Goal: Information Seeking & Learning: Learn about a topic

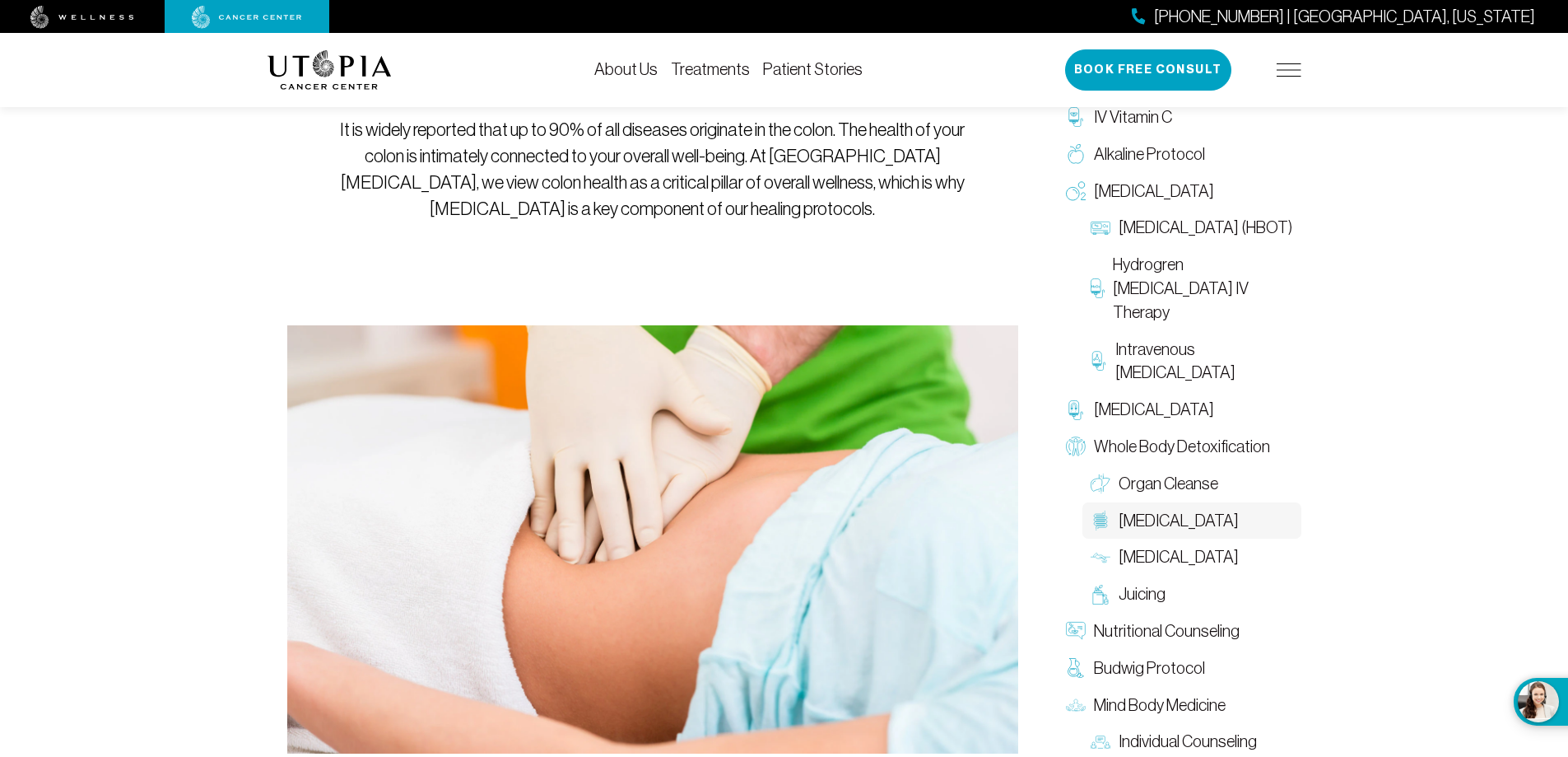
scroll to position [329, 0]
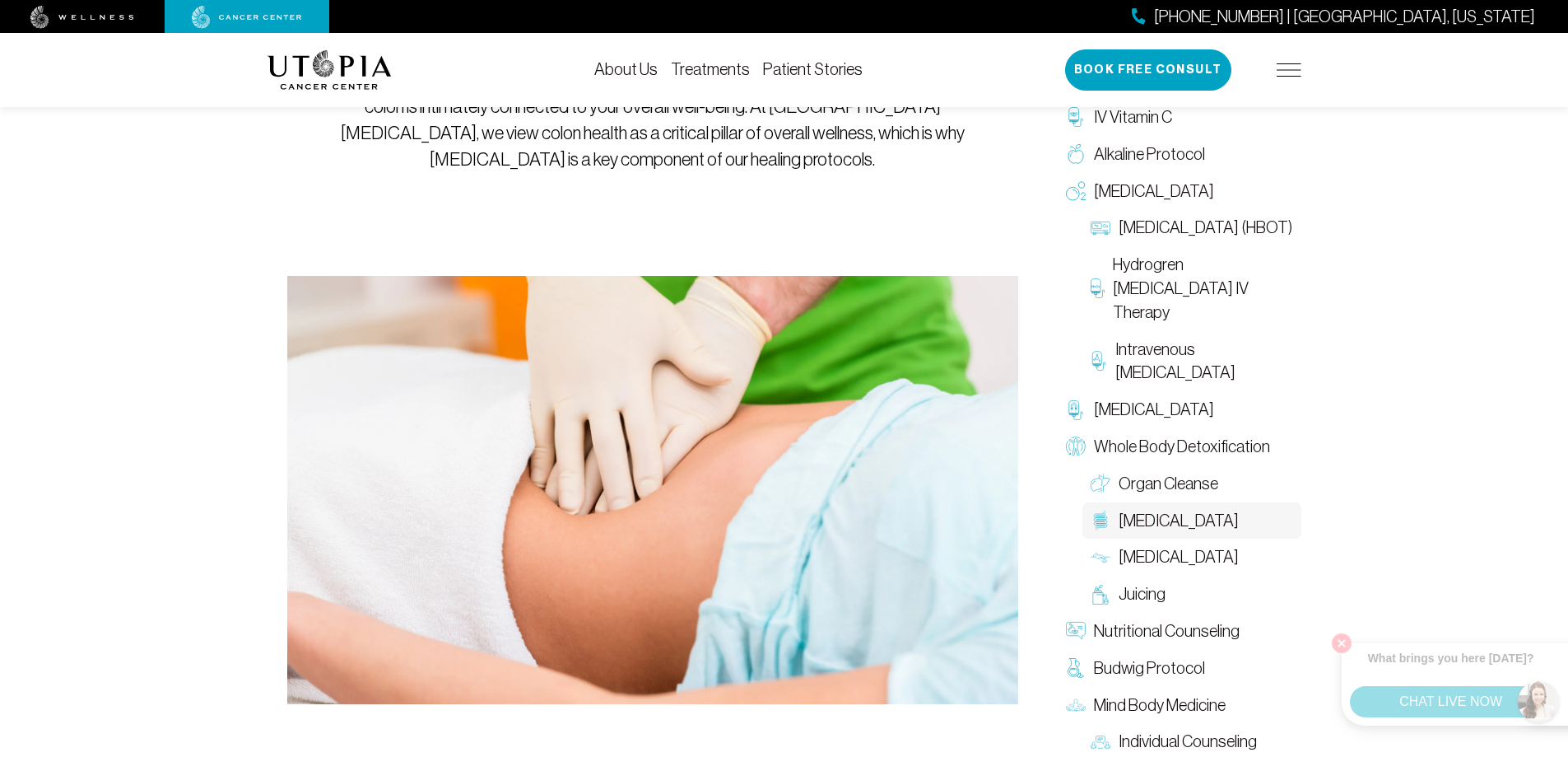
click at [1152, 524] on span "[MEDICAL_DATA]" at bounding box center [1179, 521] width 121 height 24
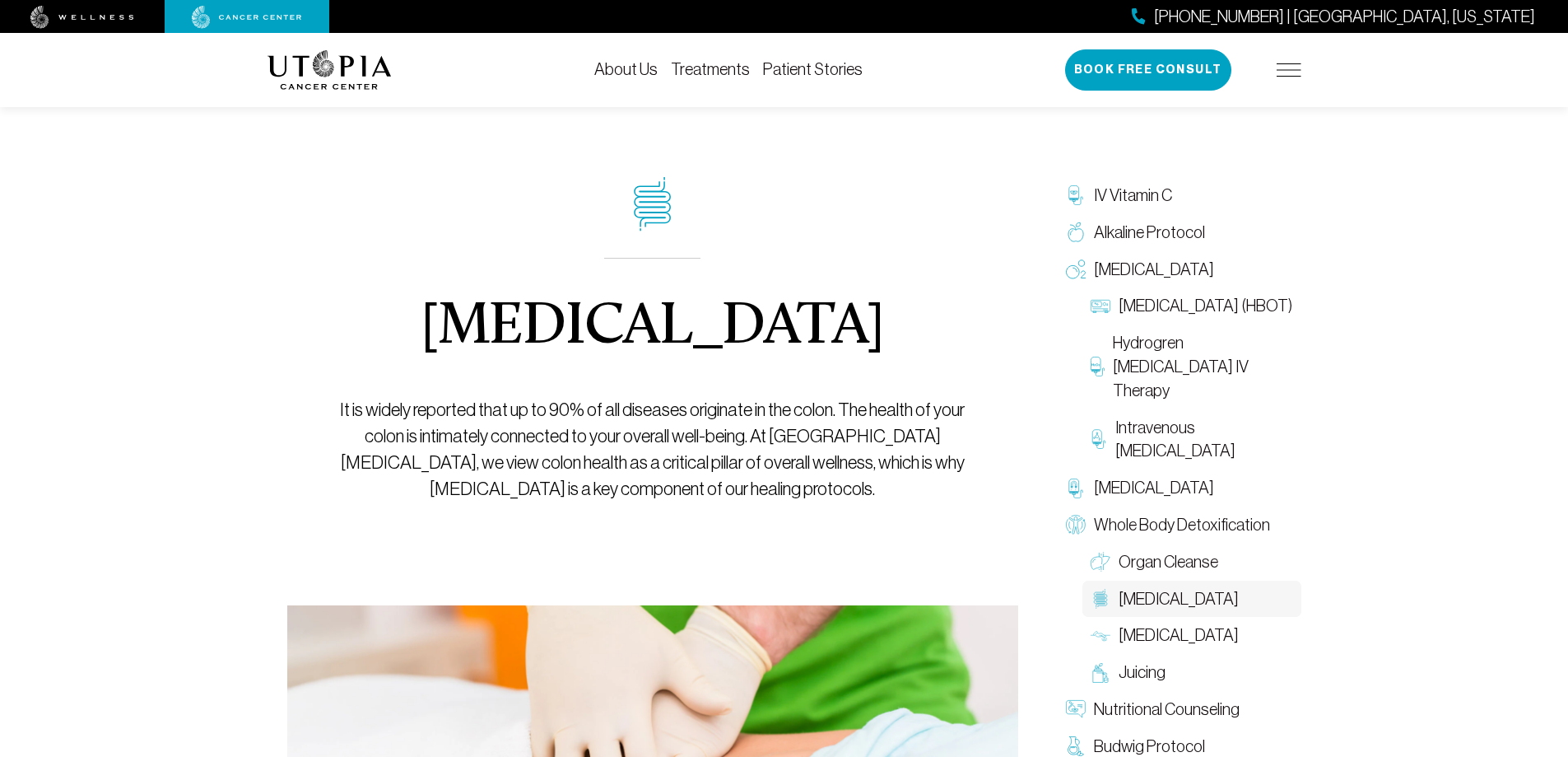
click at [645, 69] on link "About Us" at bounding box center [625, 69] width 63 height 18
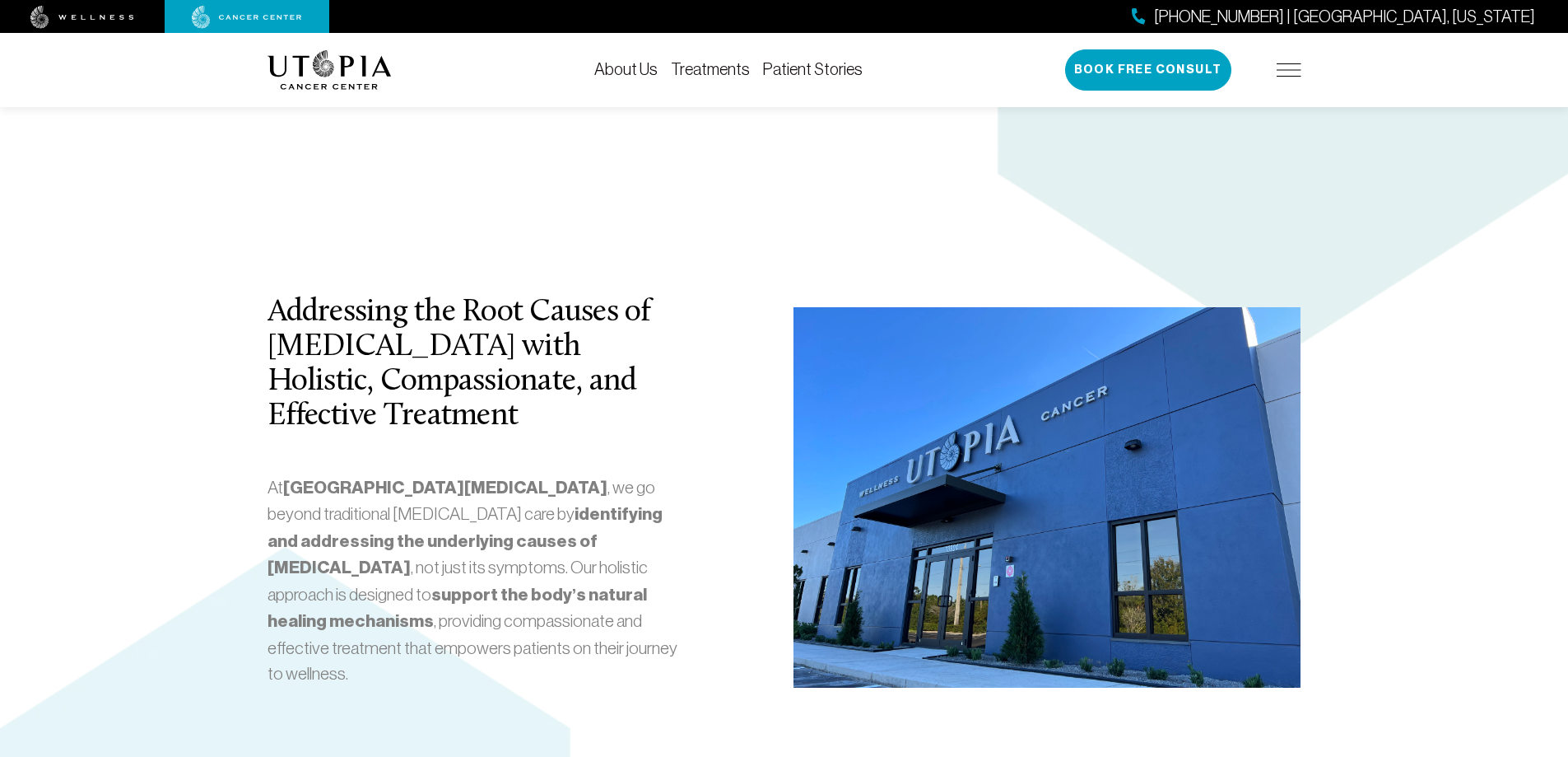
scroll to position [2718, 0]
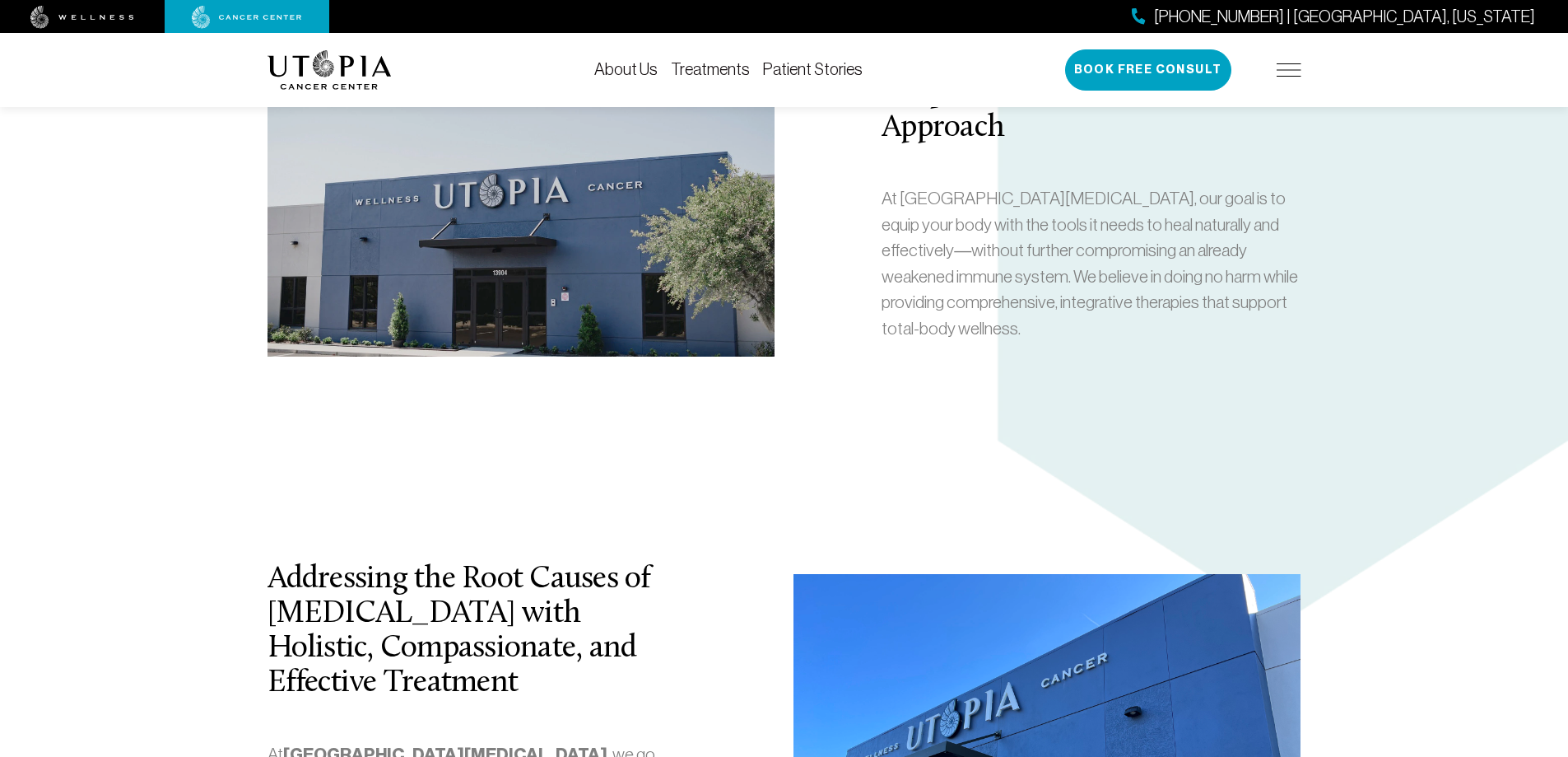
click at [716, 65] on link "Treatments" at bounding box center [710, 69] width 79 height 18
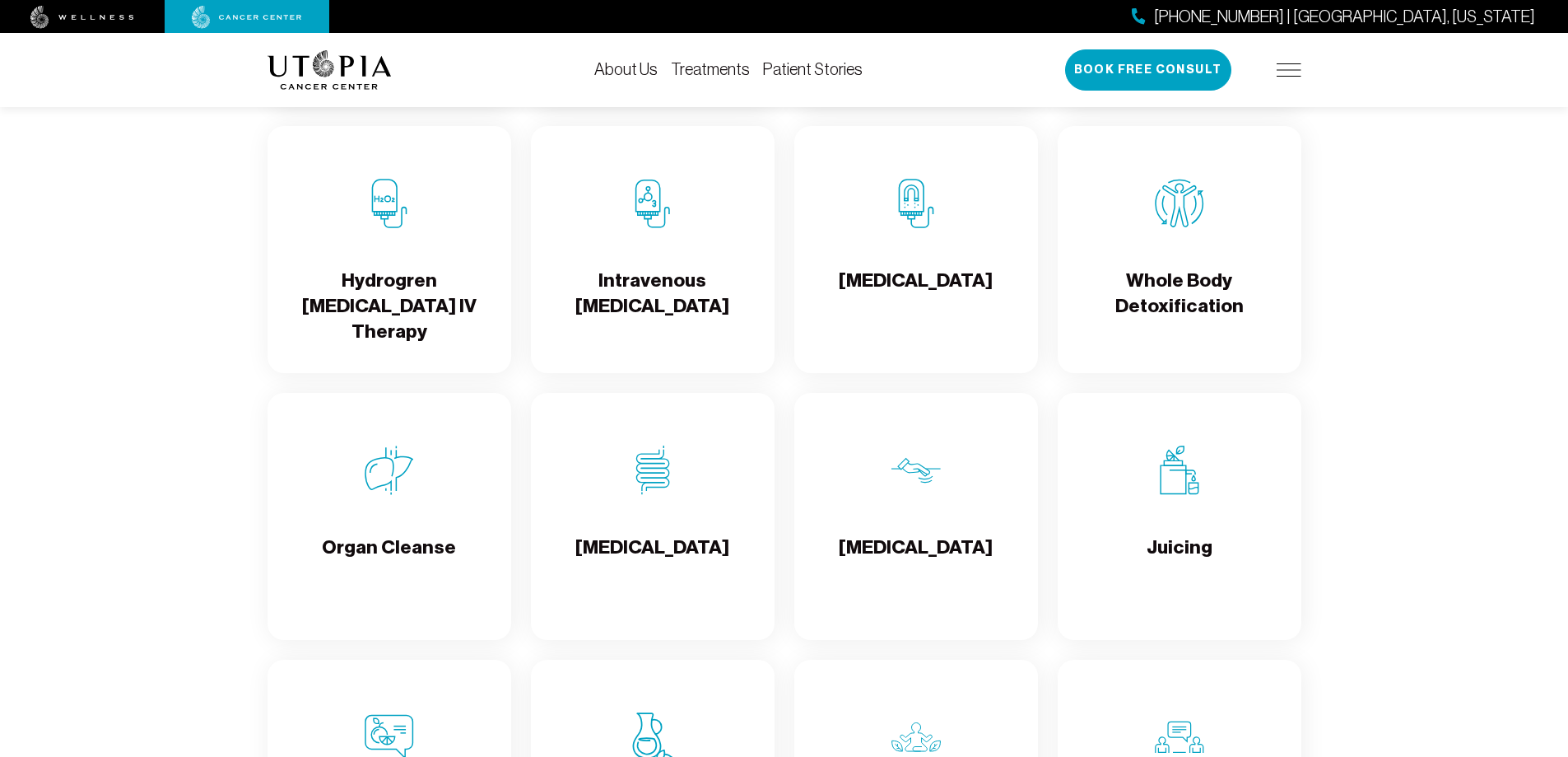
scroll to position [1977, 0]
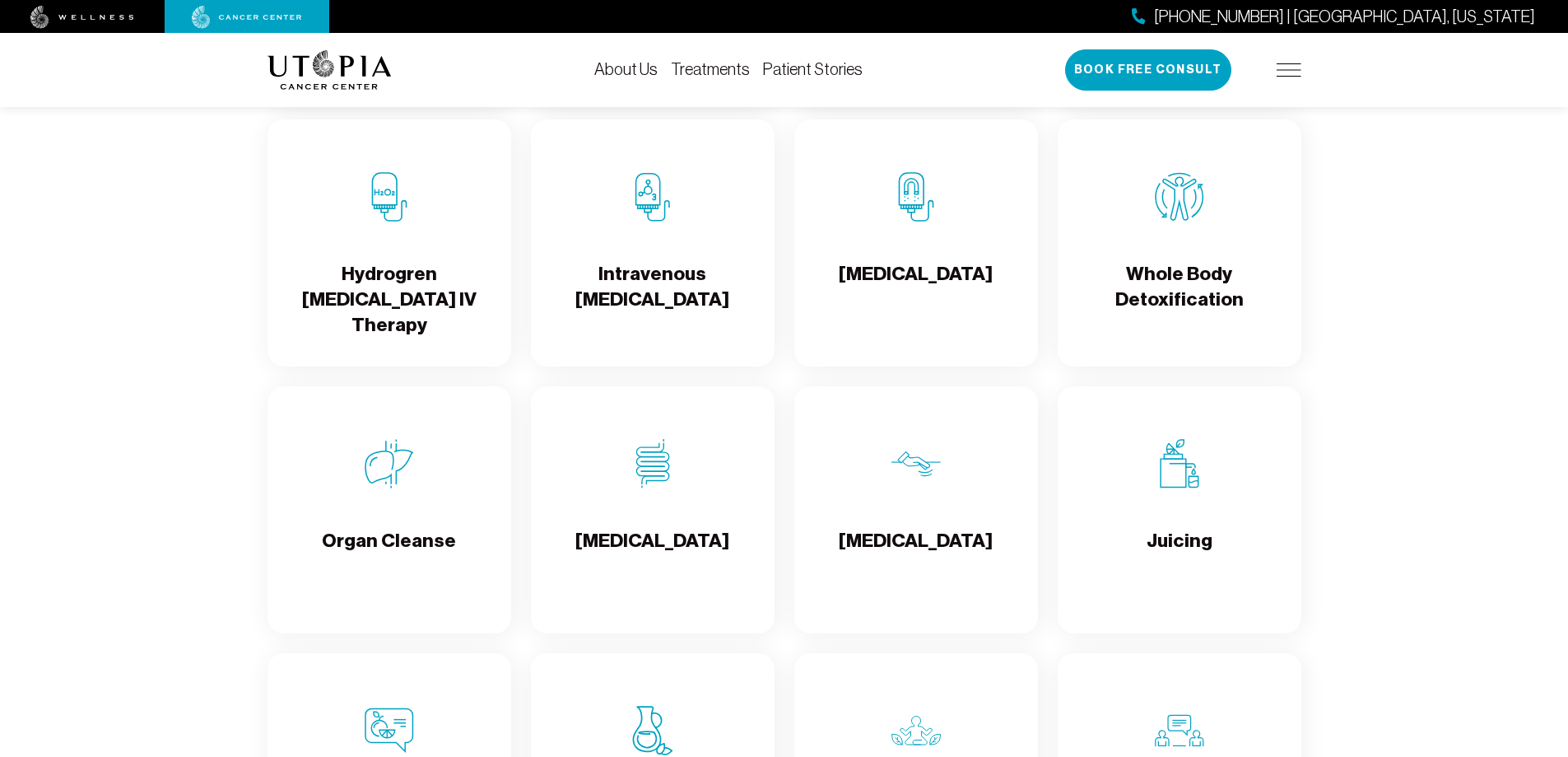
click at [653, 469] on img at bounding box center [653, 464] width 50 height 50
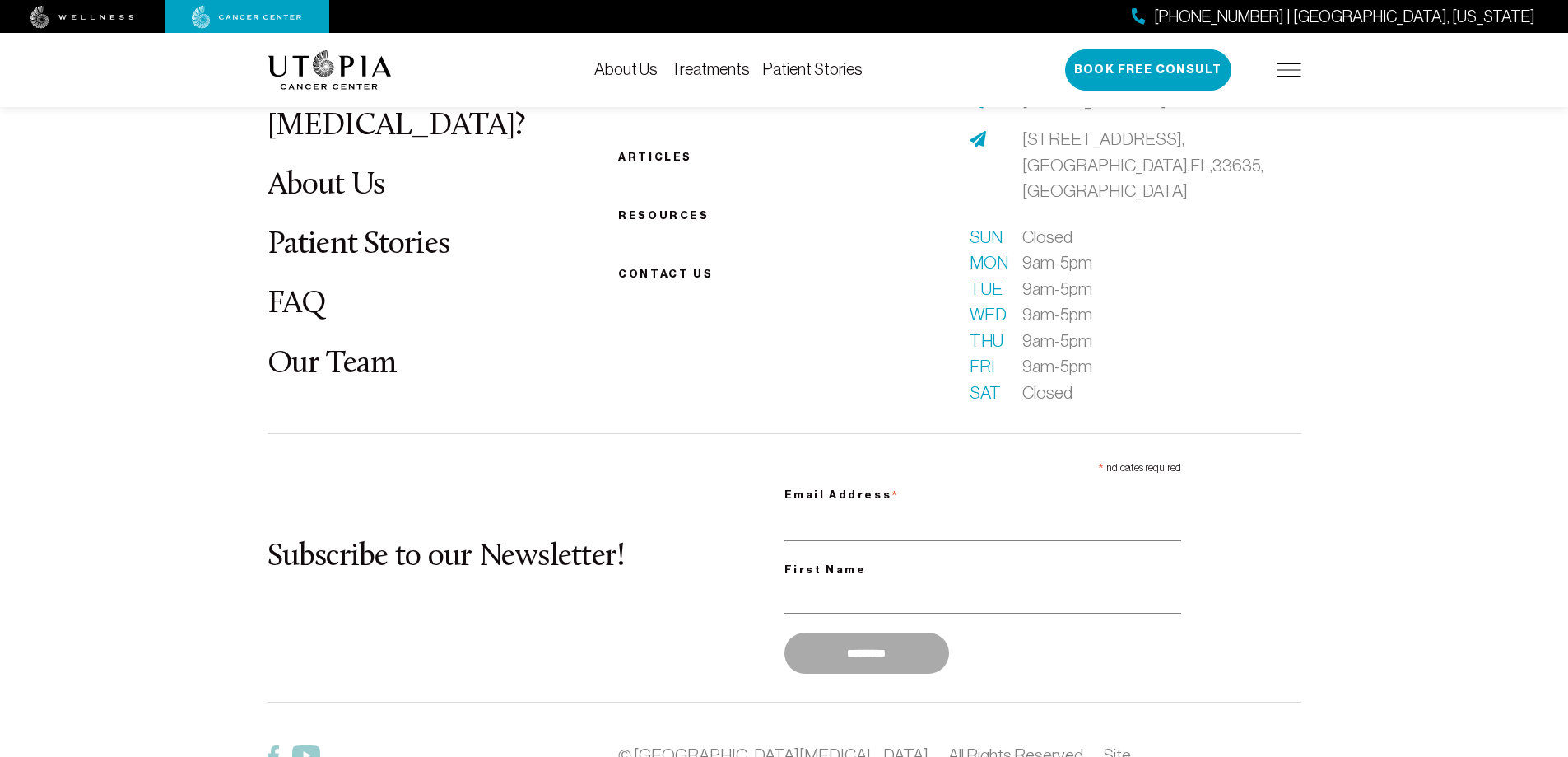
scroll to position [3935, 0]
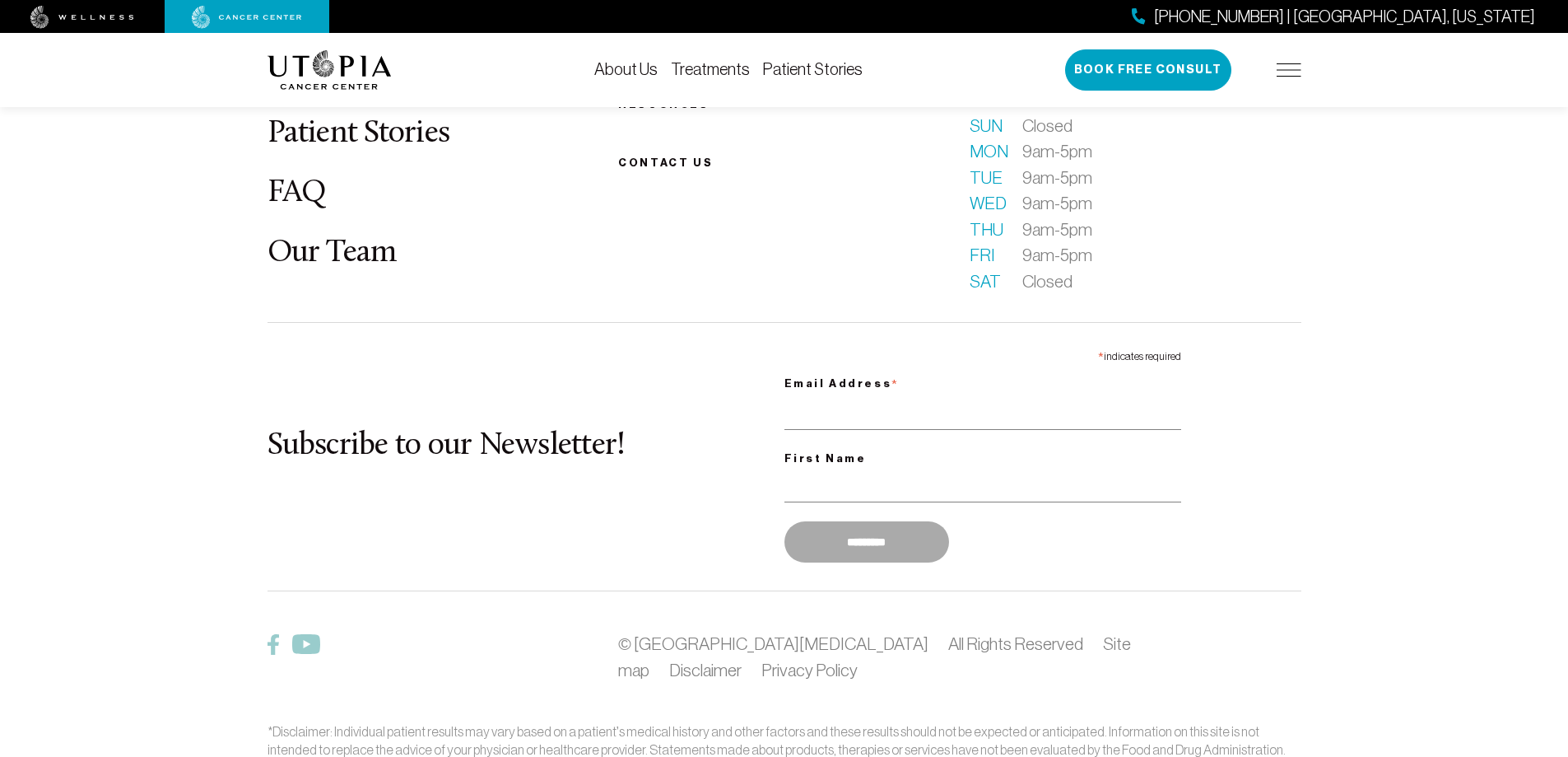
click at [363, 237] on link "Our Team" at bounding box center [333, 253] width 129 height 32
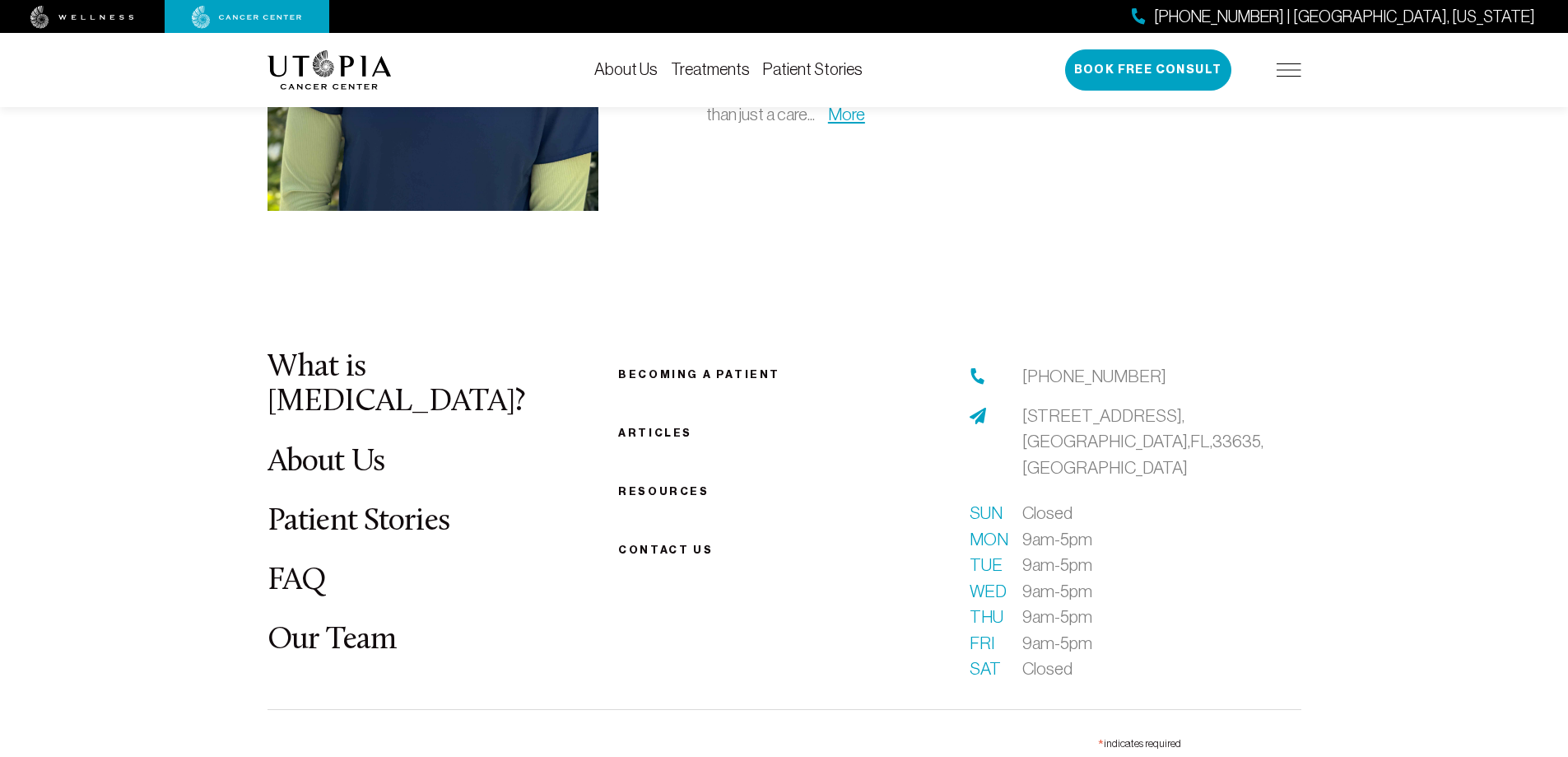
scroll to position [5189, 0]
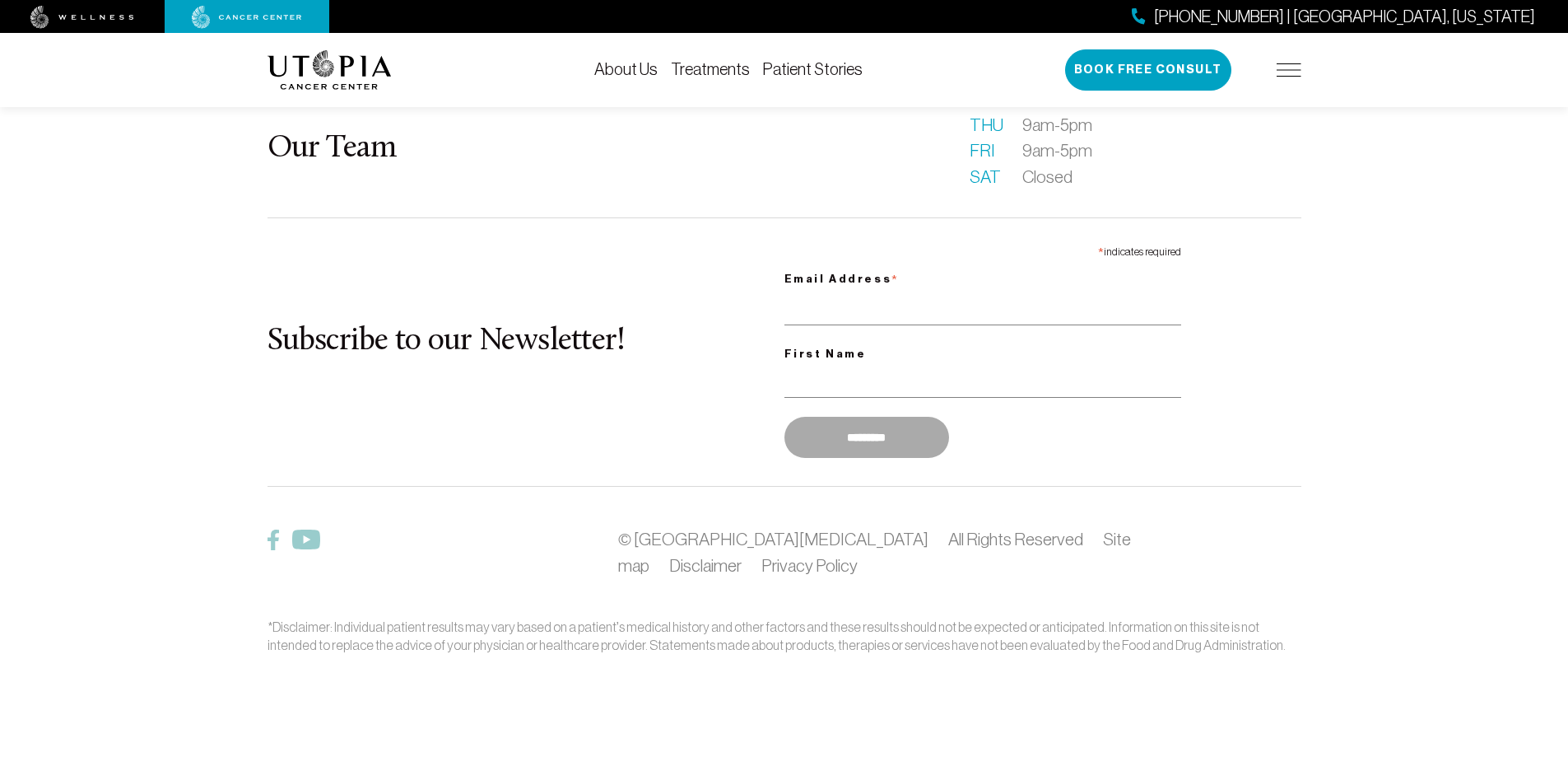
scroll to position [3933, 0]
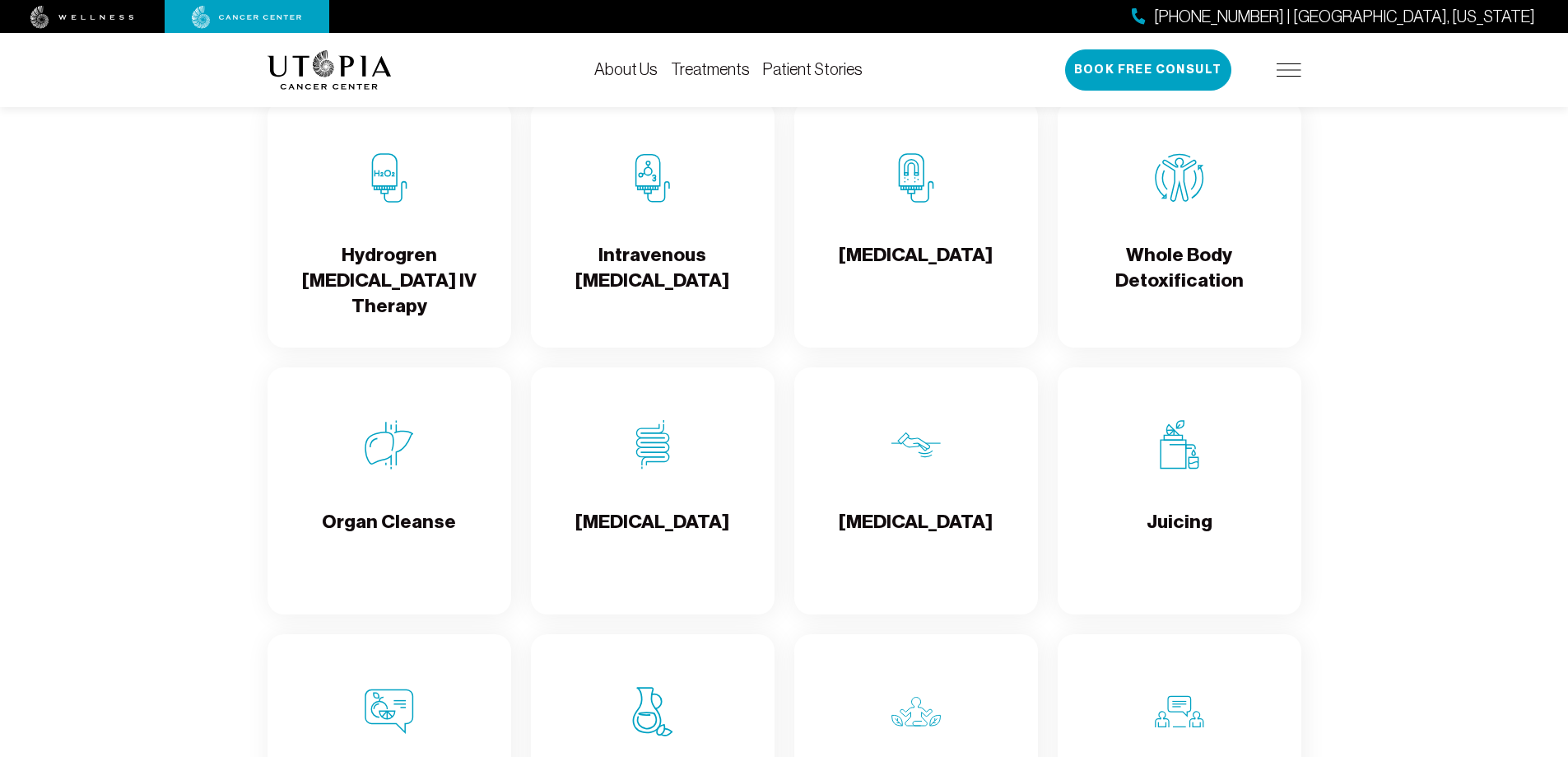
scroll to position [1977, 0]
